Goal: Transaction & Acquisition: Download file/media

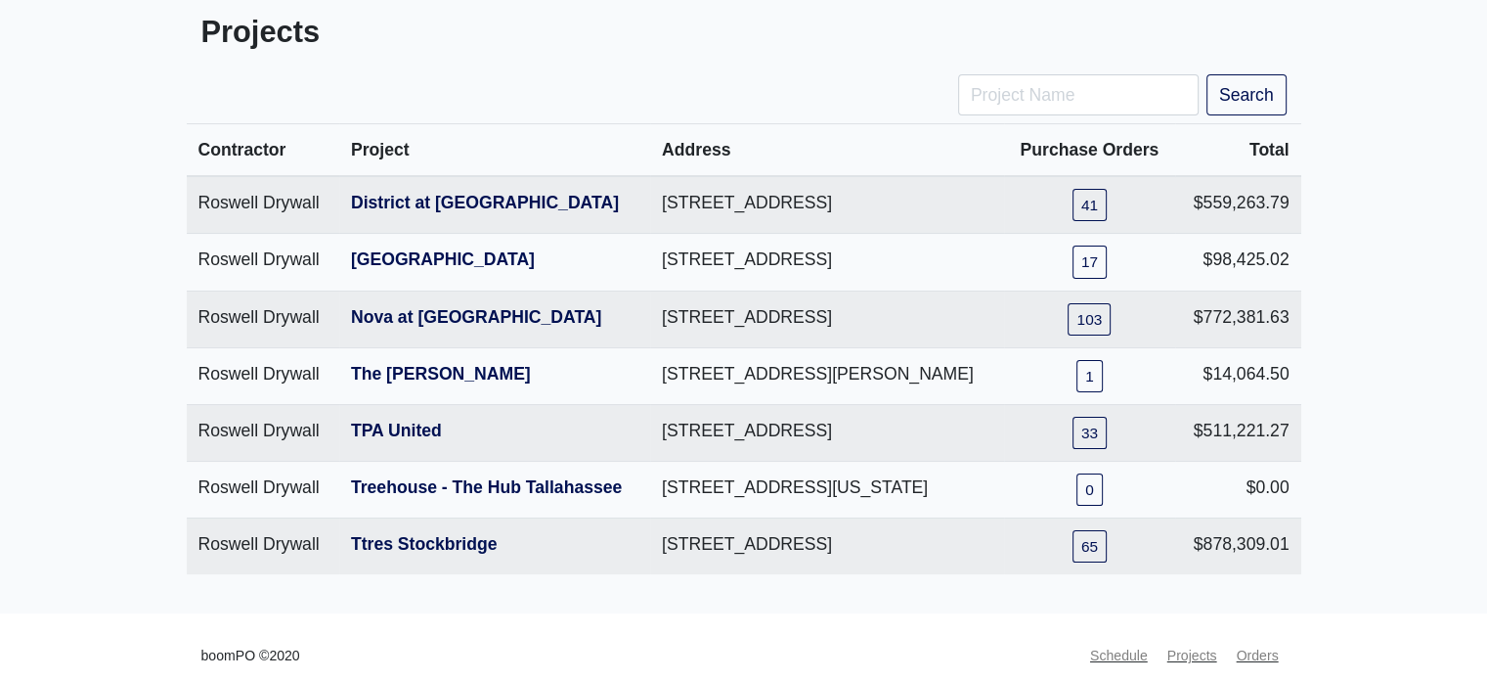
scroll to position [125, 0]
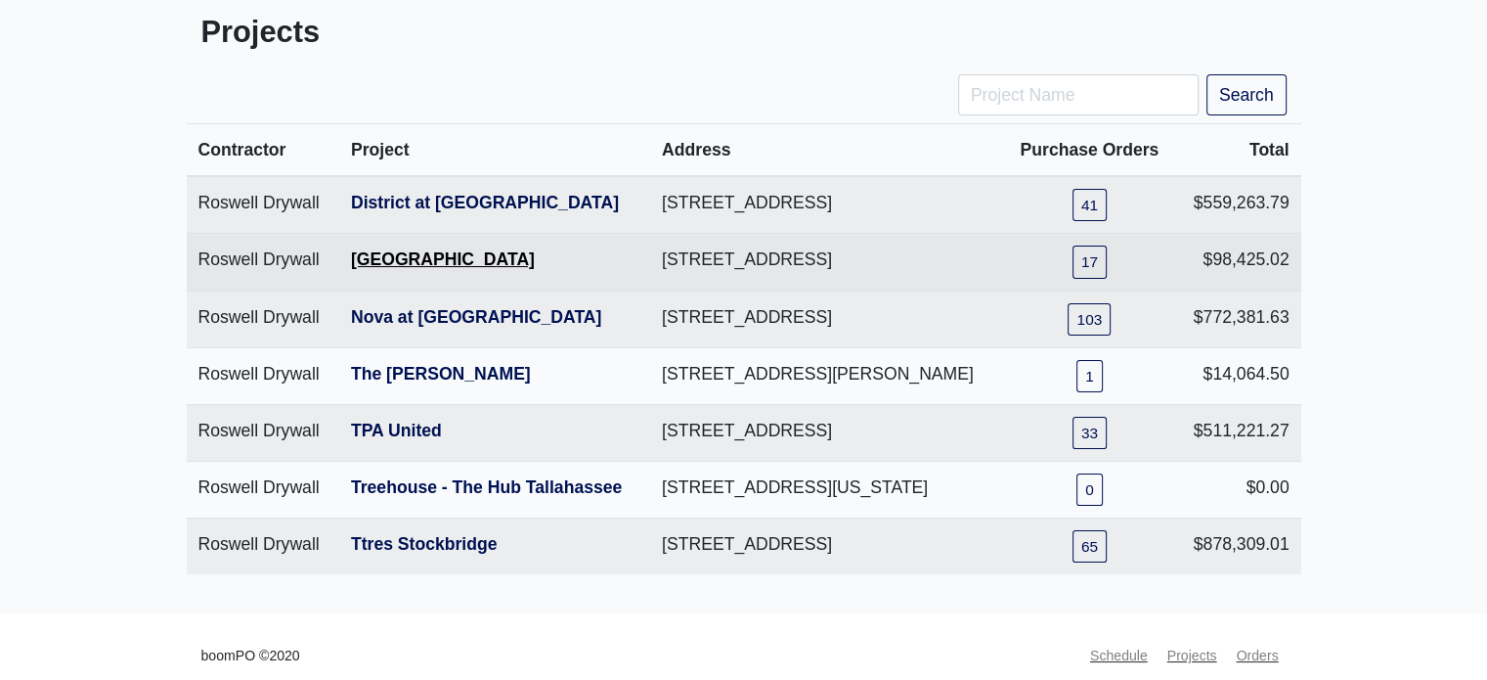
click at [428, 269] on link "[GEOGRAPHIC_DATA]" at bounding box center [443, 259] width 184 height 20
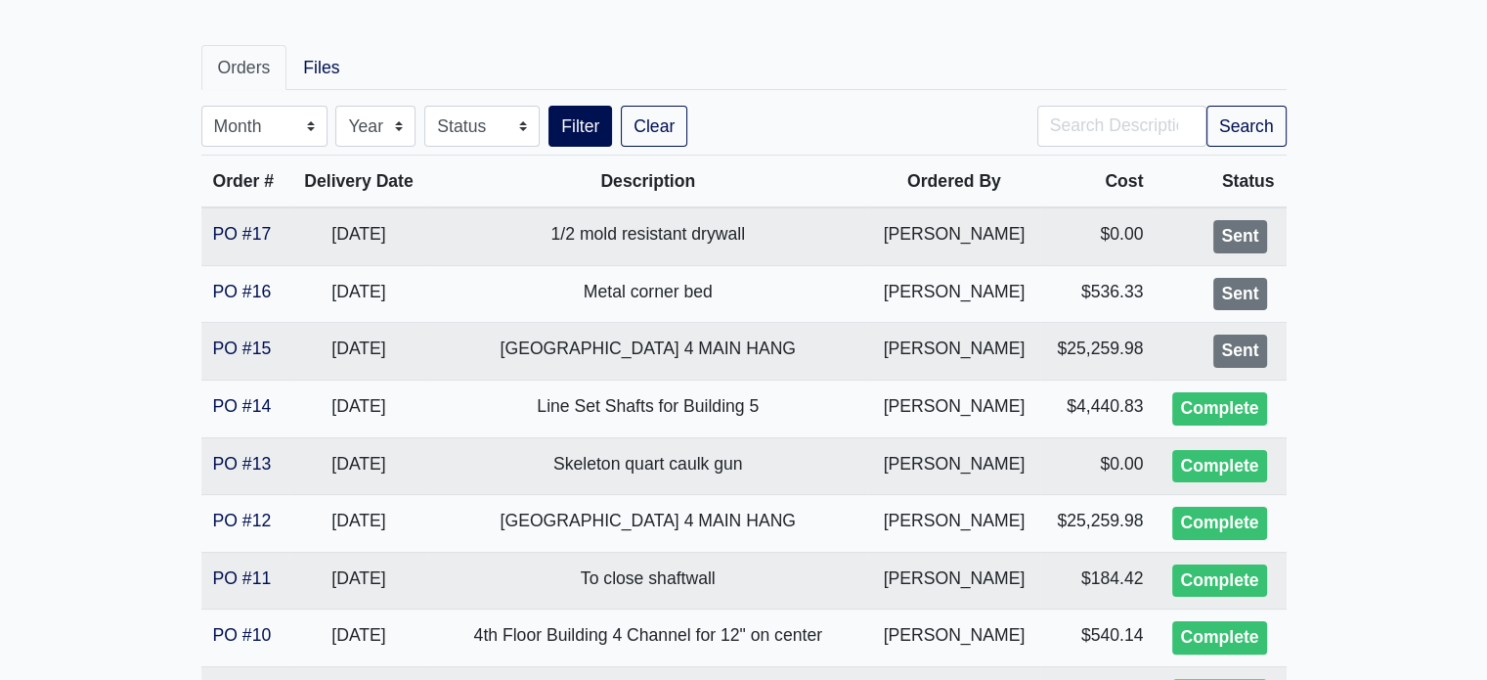
scroll to position [312, 0]
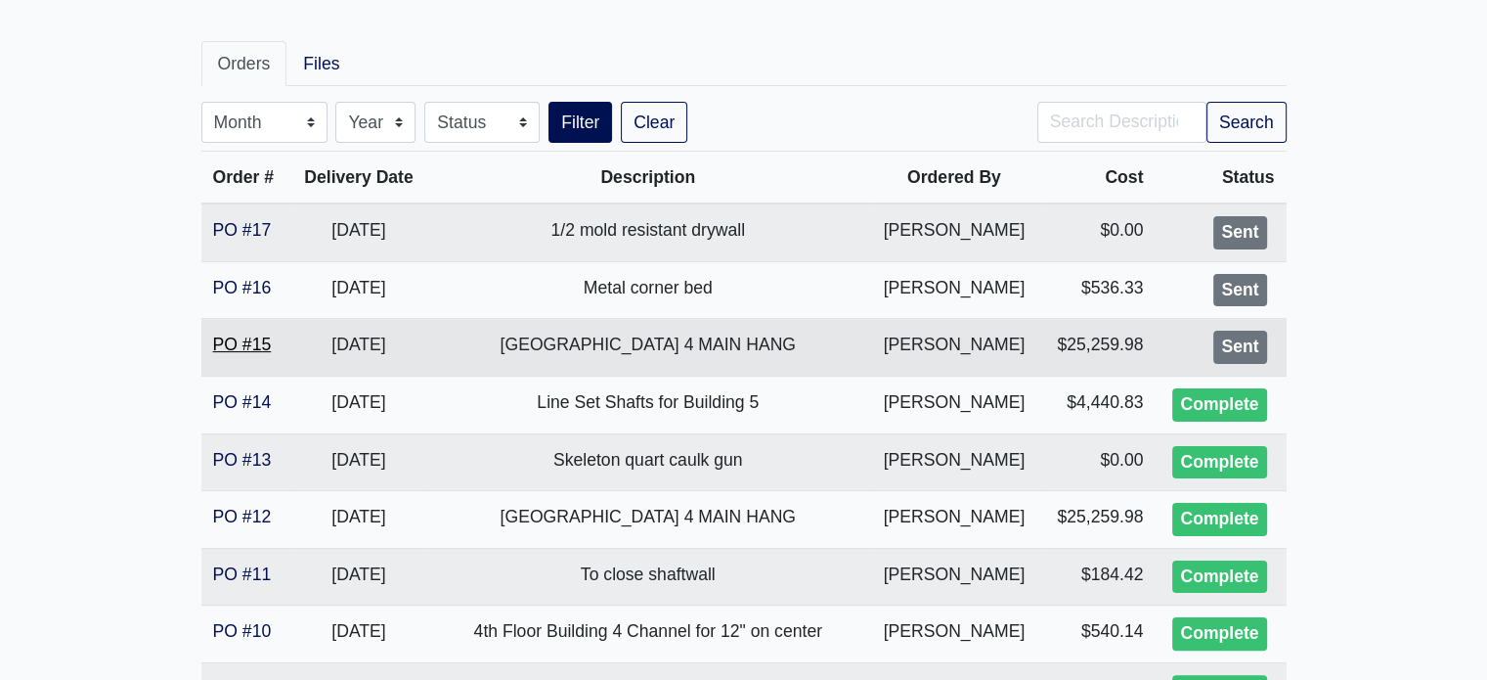
click at [234, 343] on link "PO #15" at bounding box center [242, 344] width 59 height 20
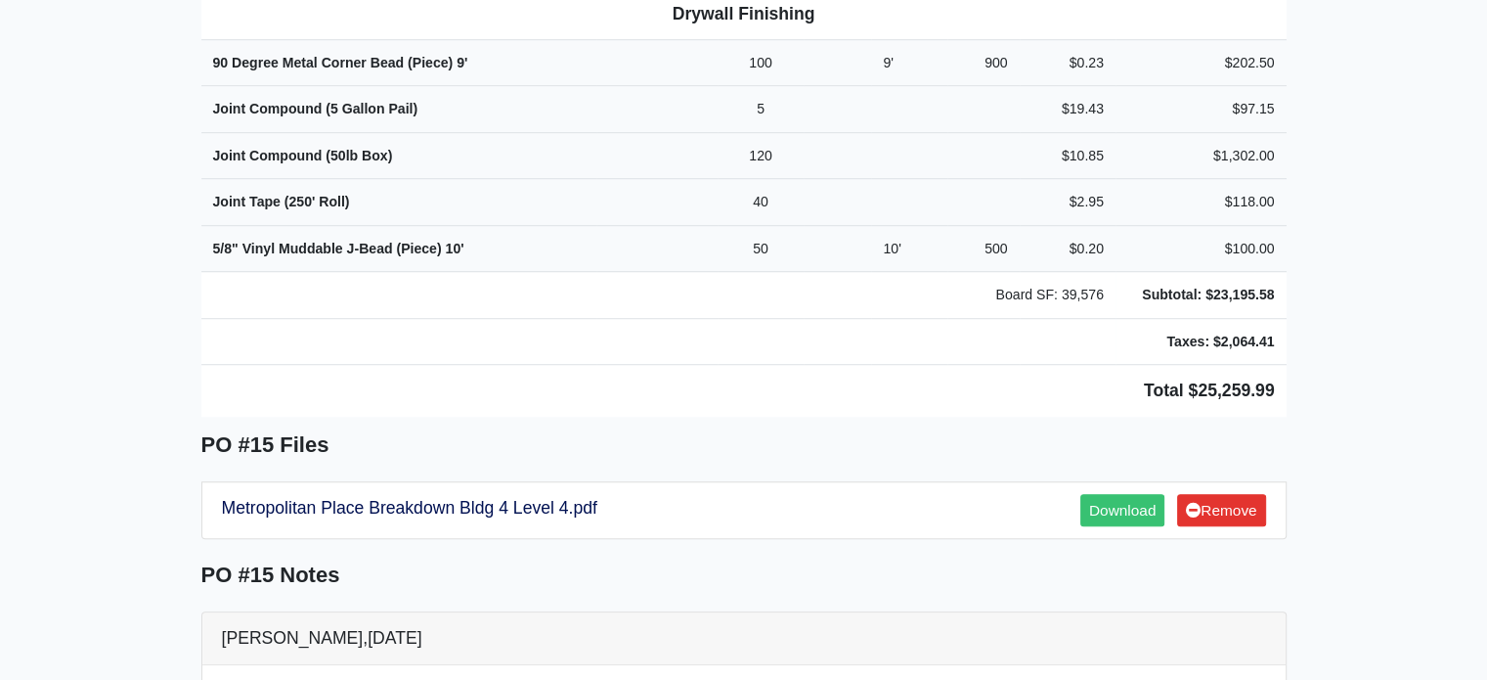
scroll to position [1337, 0]
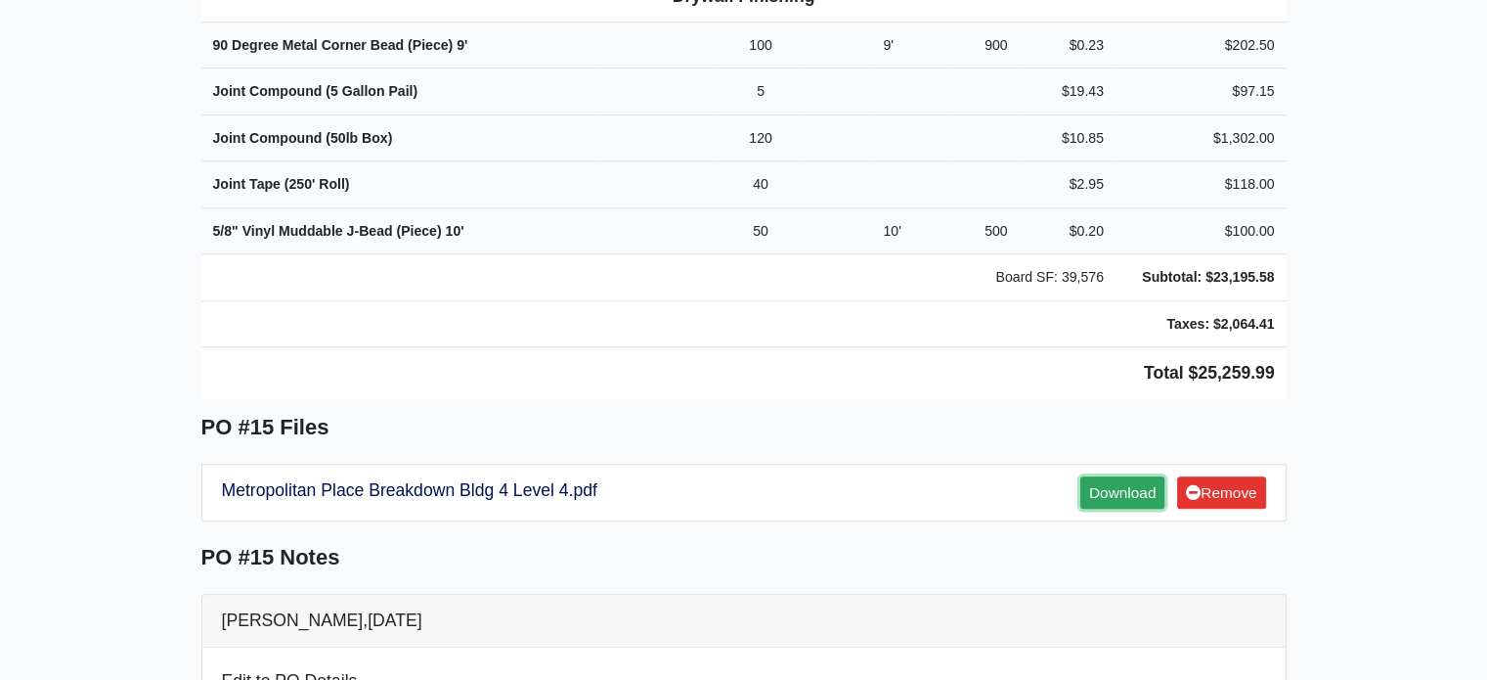
click at [1104, 476] on link "Download" at bounding box center [1122, 492] width 84 height 32
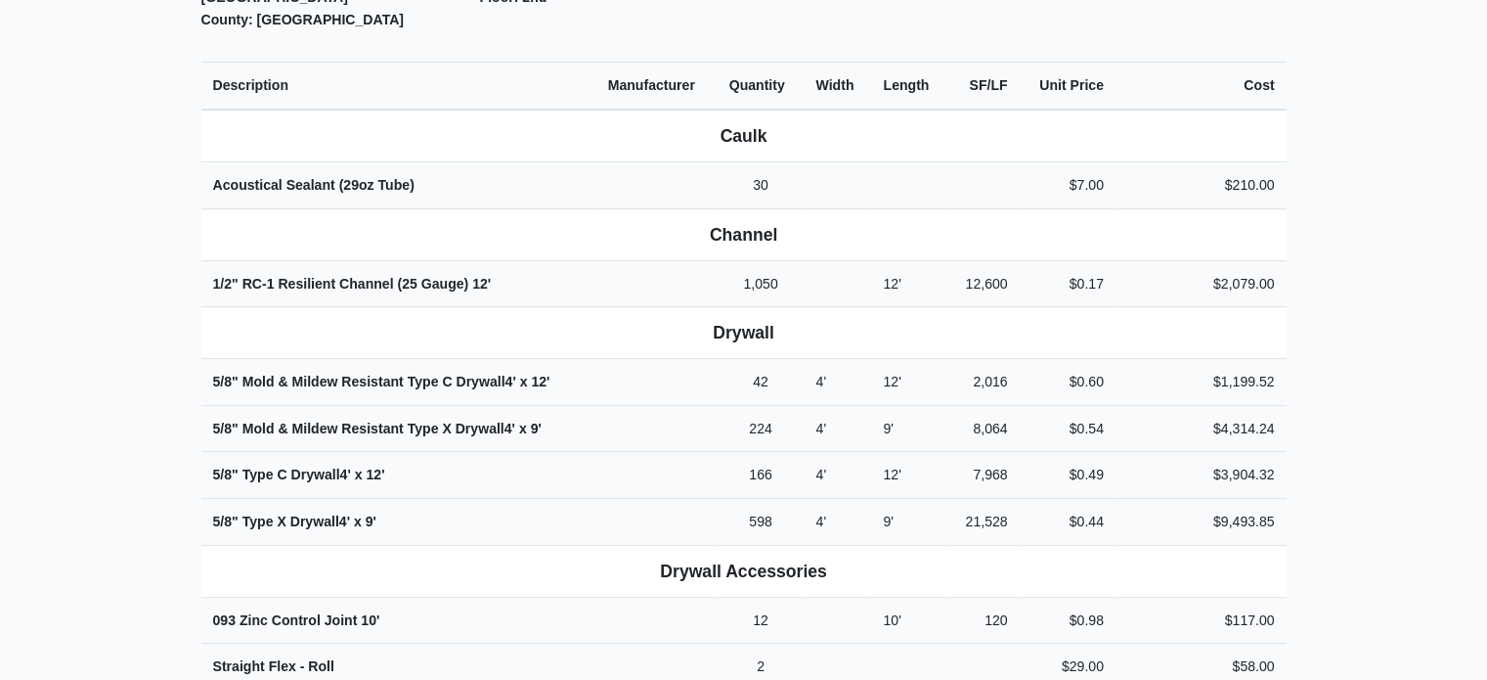
scroll to position [595, 0]
